Goal: Transaction & Acquisition: Purchase product/service

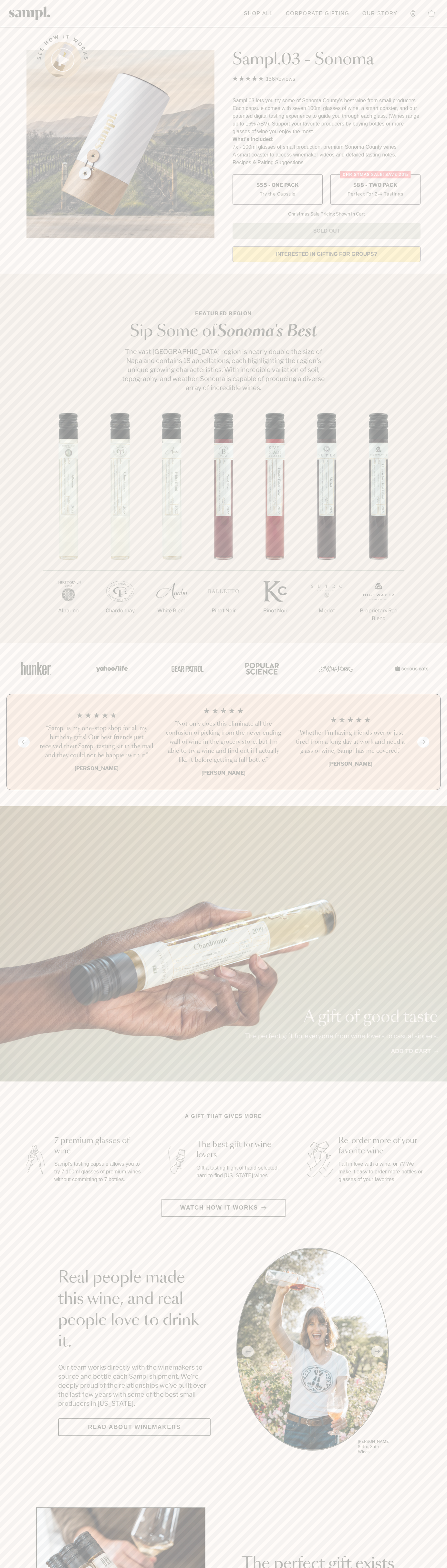
click at [375, 186] on span "$88 - Two Pack" at bounding box center [375, 185] width 45 height 7
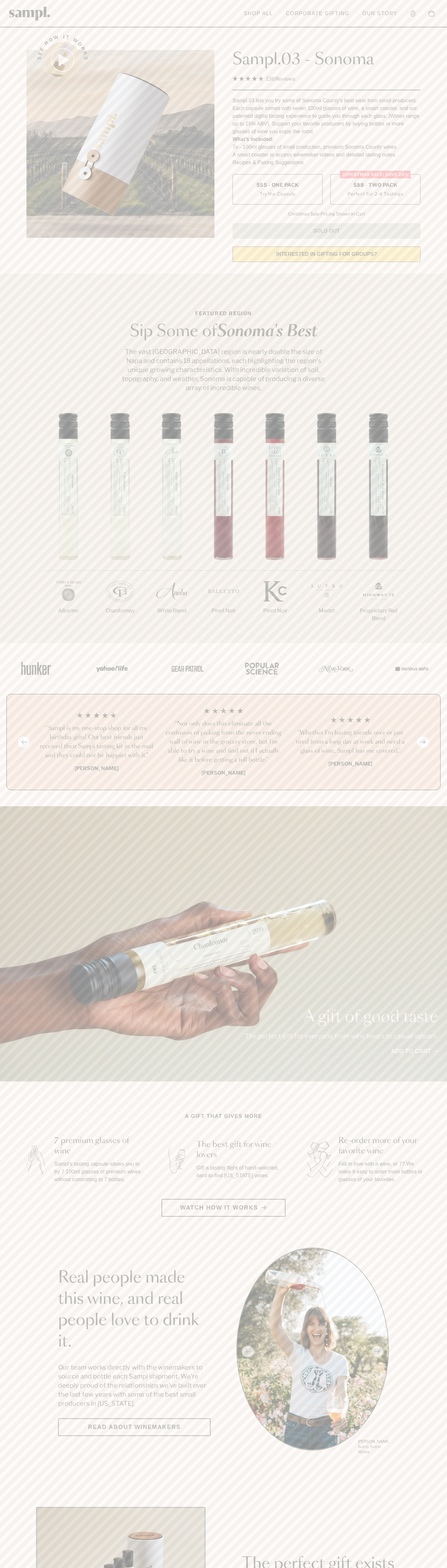
click at [96, 743] on h3 "“Sampl is my one-stop shop for all my birthday gifts! Our best friends just rec…" at bounding box center [96, 741] width 116 height 36
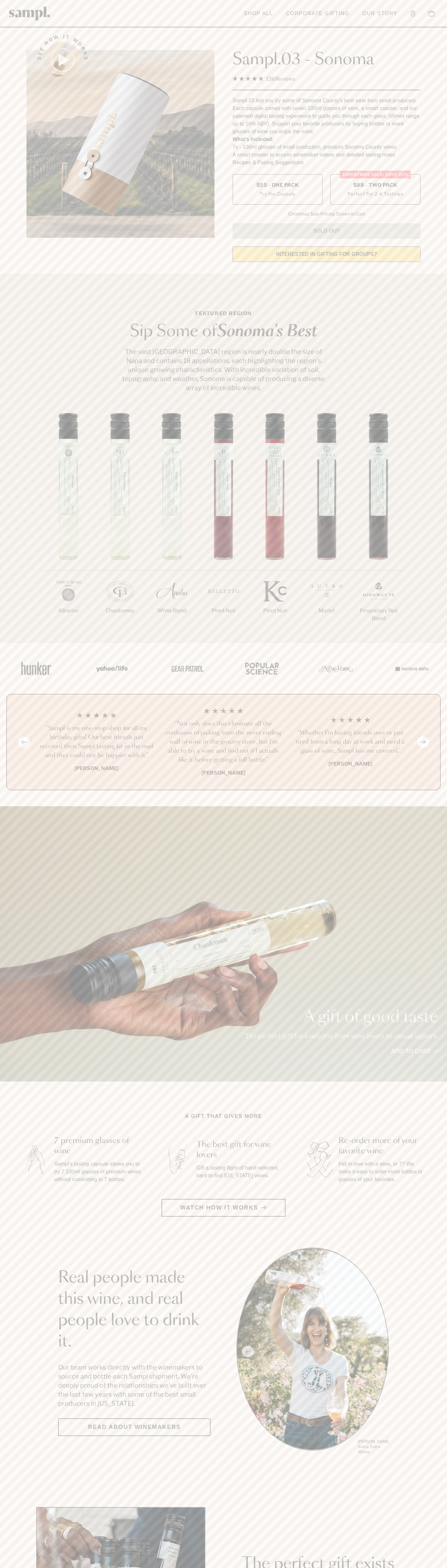
click at [414, 23] on header "Toggle navigation menu Shop All Corporate Gifting Our Story Account Story Shop …" at bounding box center [223, 13] width 447 height 27
click at [435, 602] on div "1/7 Albarino 2/7 Chardonnay 3/7" at bounding box center [223, 528] width 447 height 230
click at [309, 1567] on html "Skip to main content Toggle navigation menu Shop All Corporate Gifting Our Stor…" at bounding box center [223, 1513] width 447 height 3026
click at [24, 1168] on img at bounding box center [35, 1159] width 29 height 36
click at [375, 186] on span "$88 - Two Pack" at bounding box center [375, 185] width 45 height 7
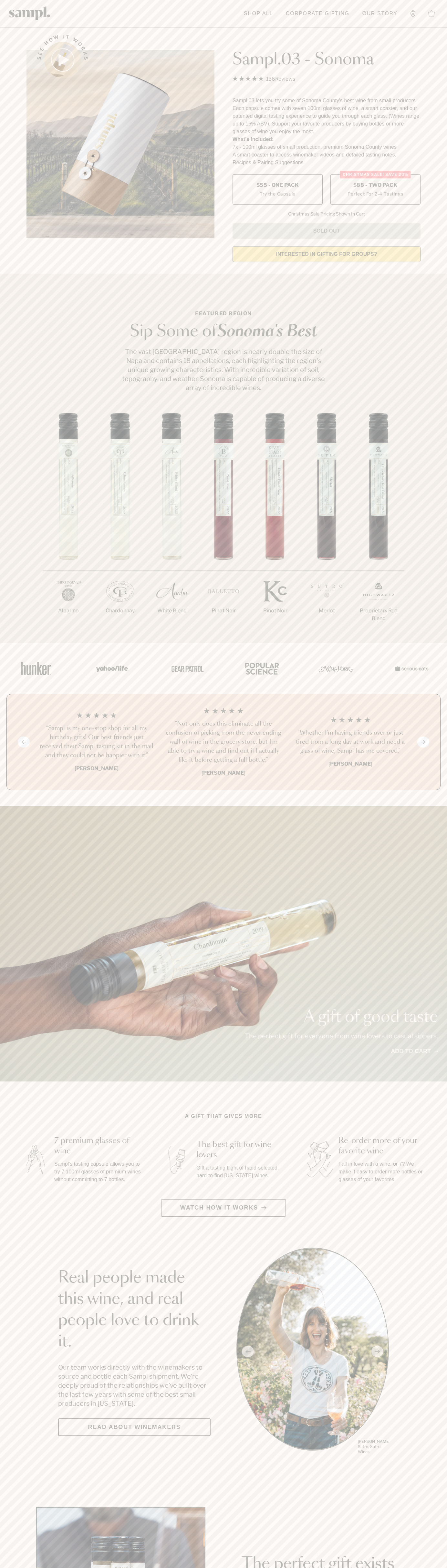
click at [96, 743] on h3 "“Sampl is my one-stop shop for all my birthday gifts! Our best friends just rec…" at bounding box center [96, 741] width 116 height 36
